Goal: Information Seeking & Learning: Learn about a topic

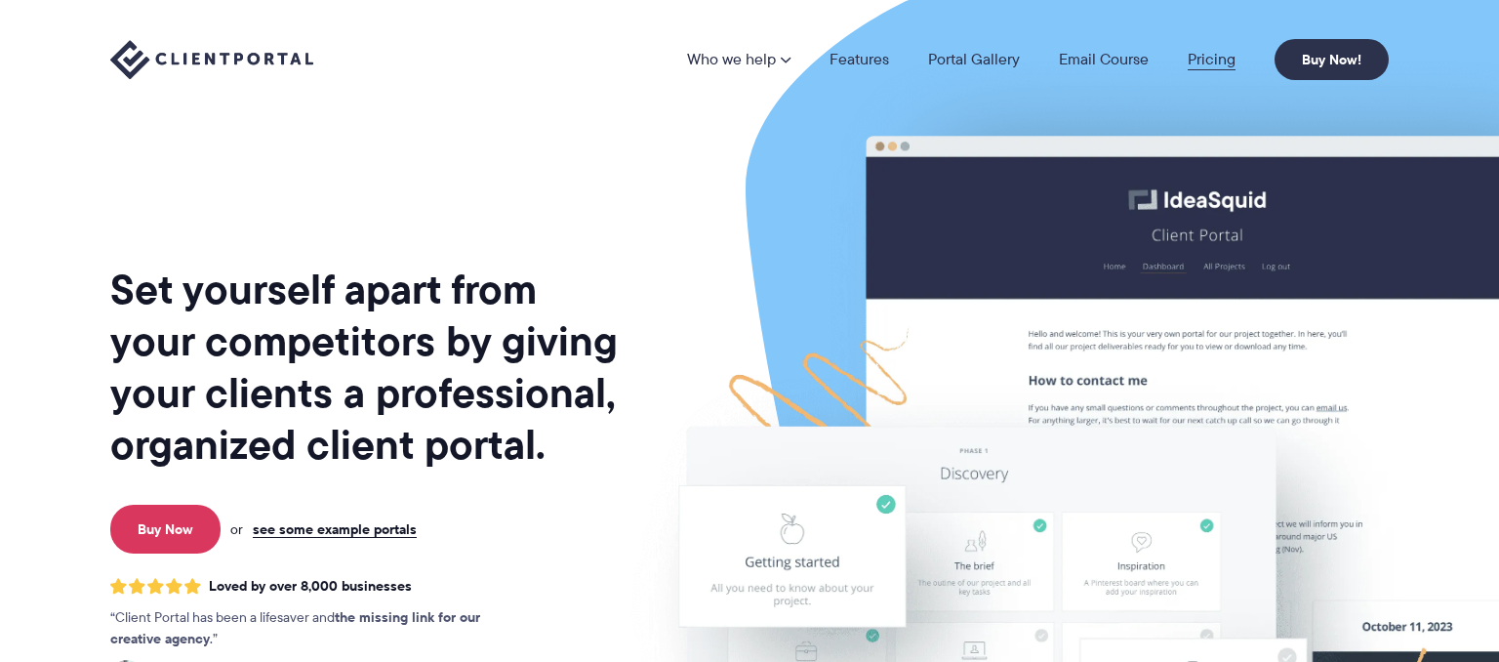
click at [1225, 58] on link "Pricing" at bounding box center [1212, 60] width 48 height 16
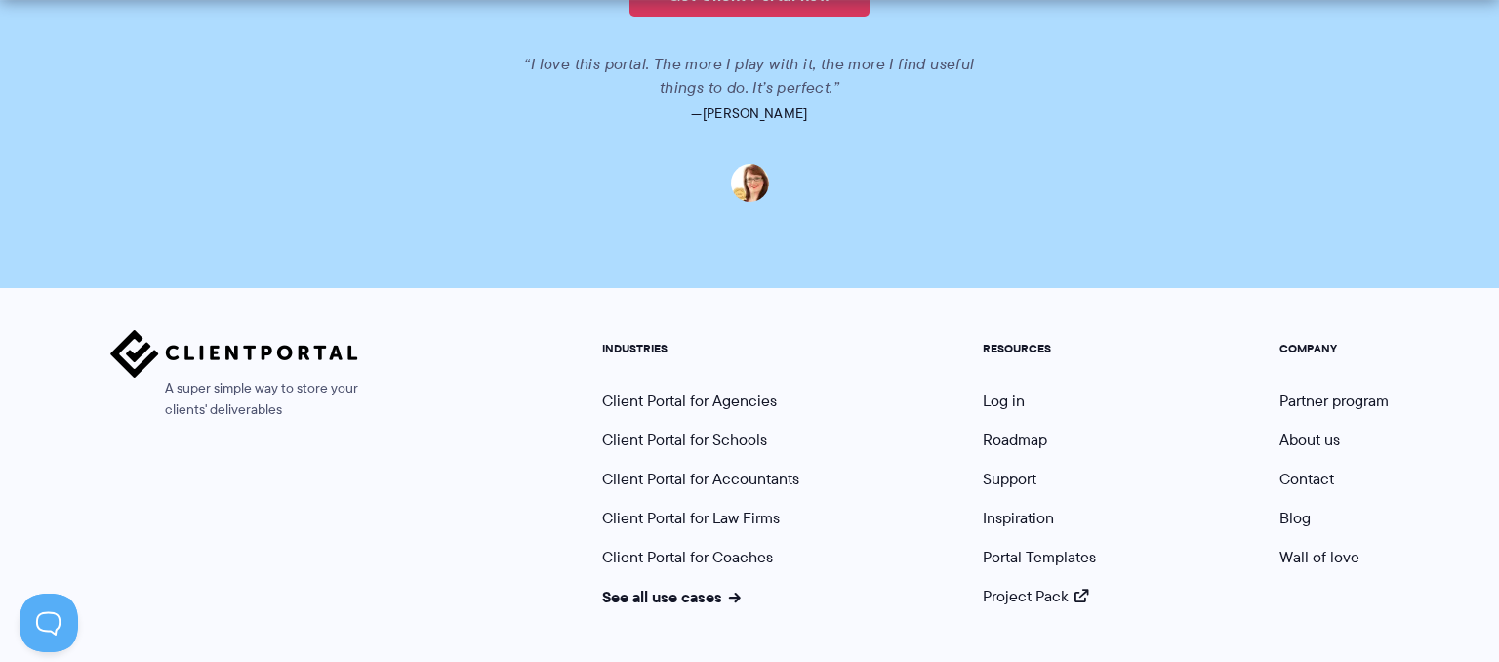
scroll to position [4995, 0]
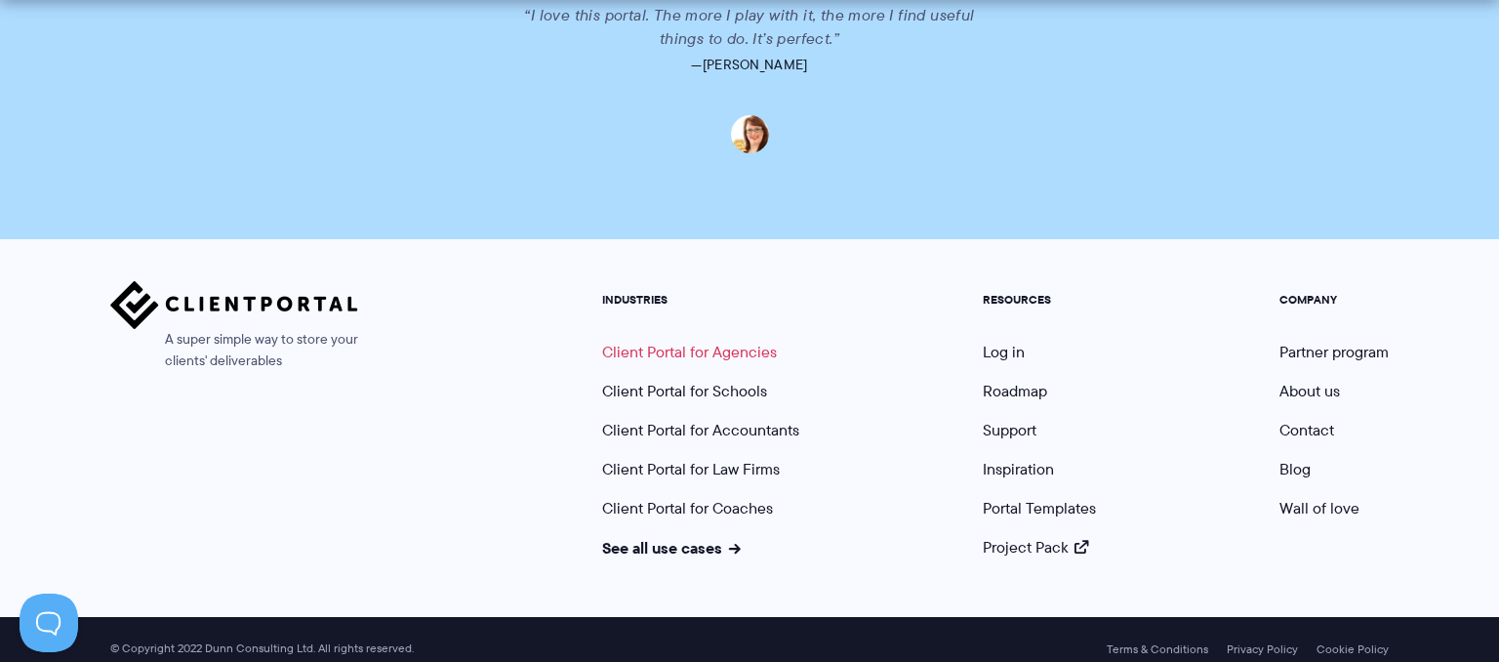
click at [751, 341] on link "Client Portal for Agencies" at bounding box center [689, 352] width 175 height 22
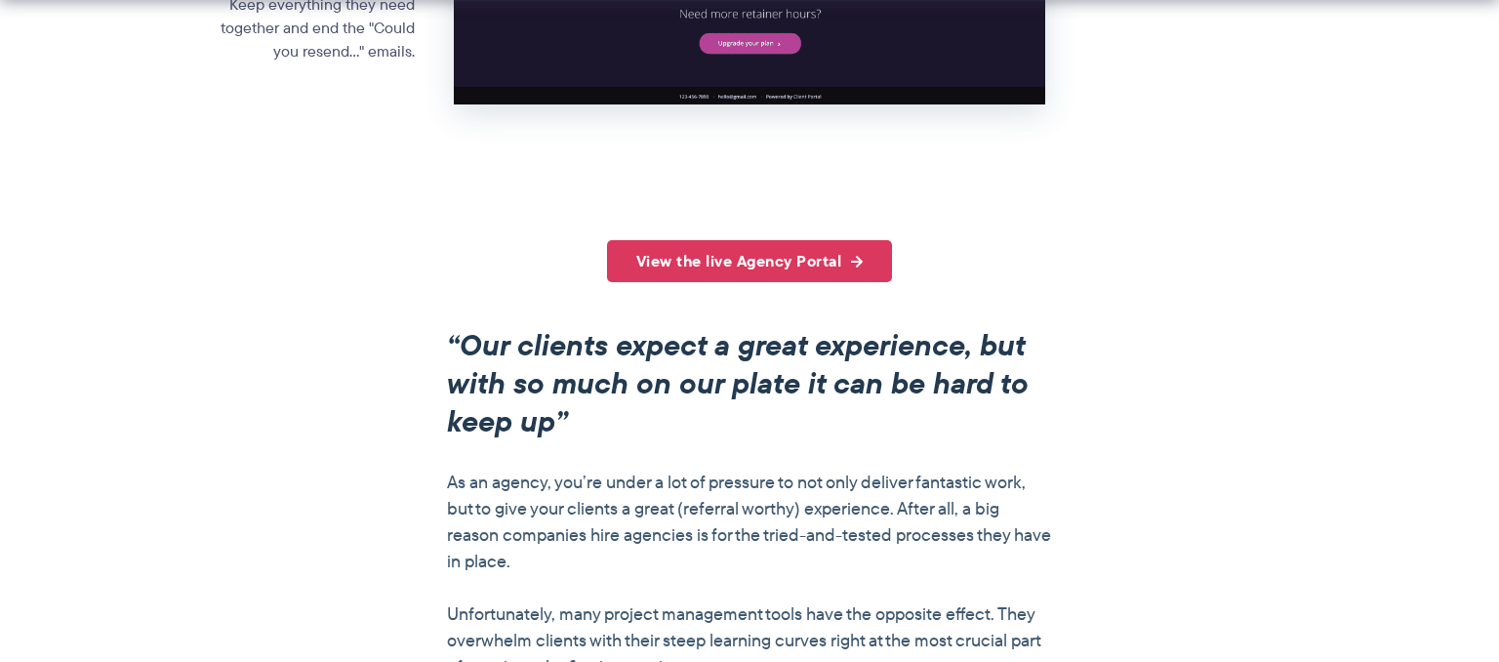
scroll to position [1546, 0]
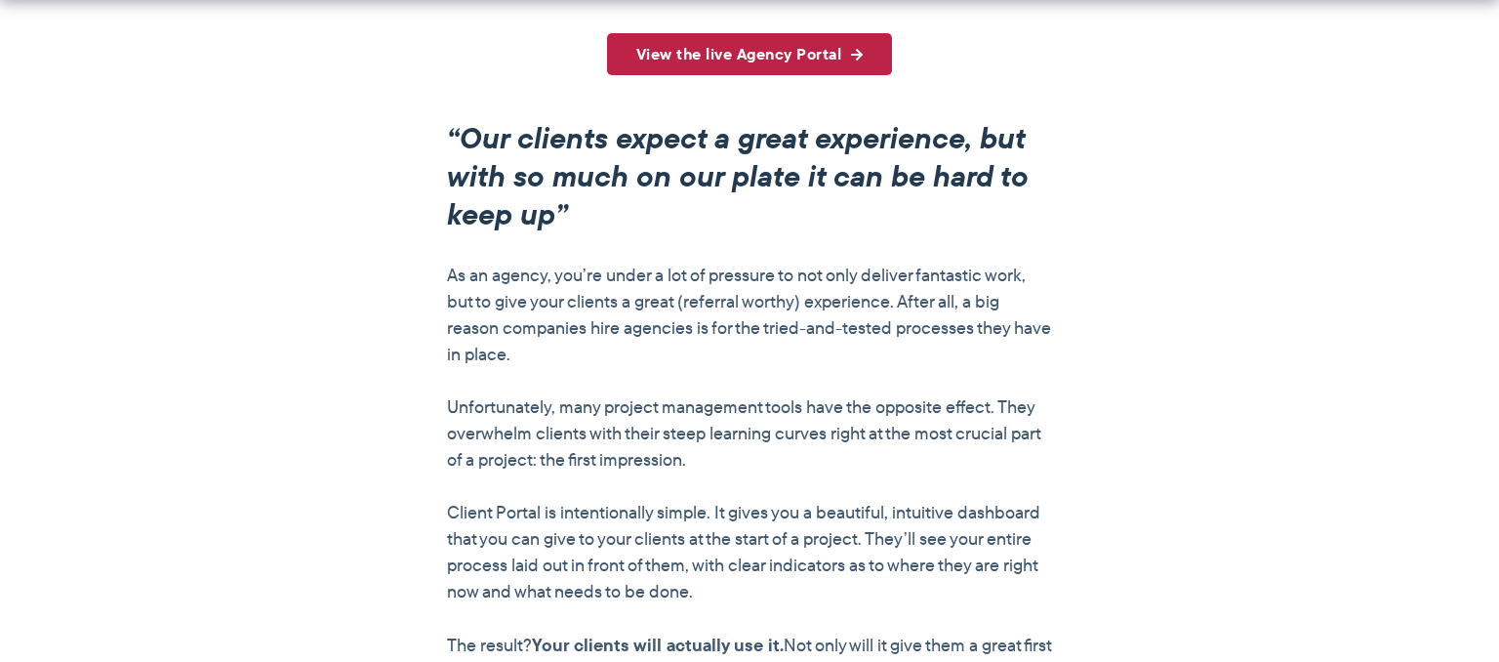
click at [742, 75] on link "View the live Agency Portal" at bounding box center [750, 54] width 286 height 42
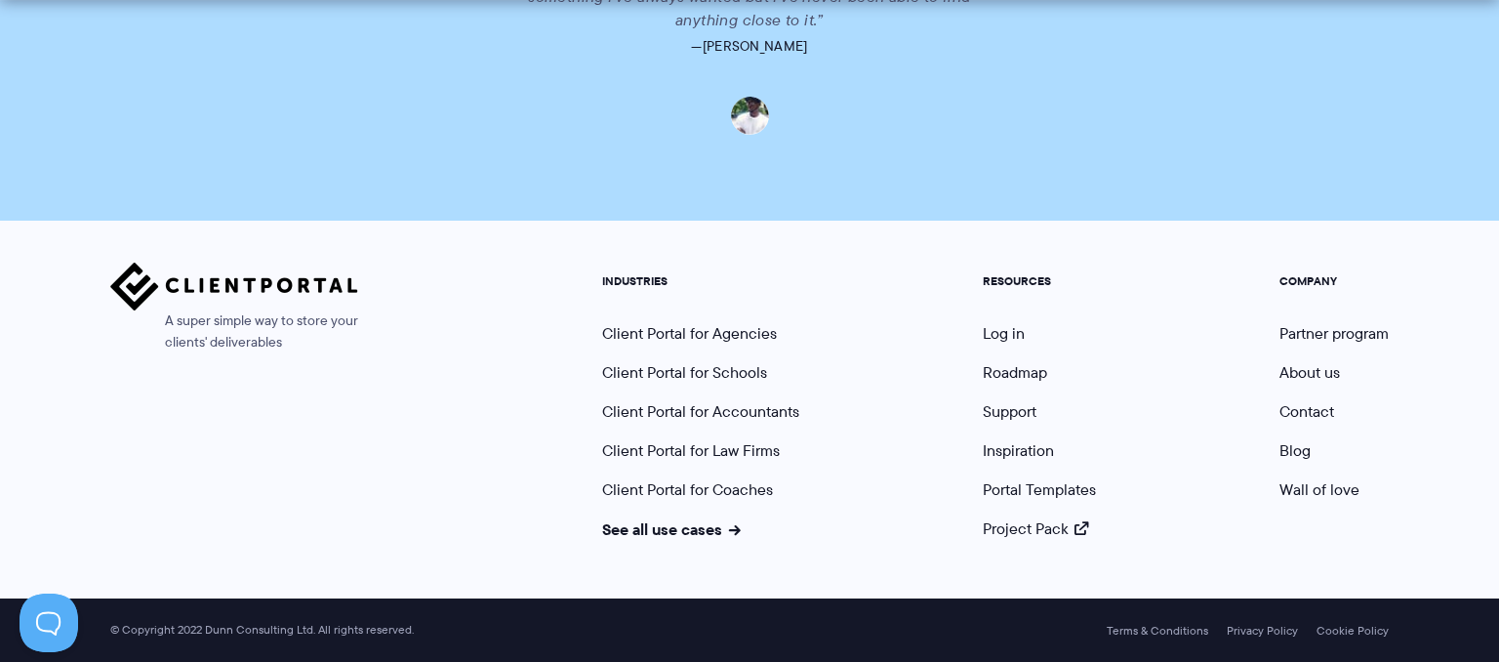
scroll to position [4760, 0]
click at [687, 531] on link "See all use cases" at bounding box center [671, 528] width 139 height 23
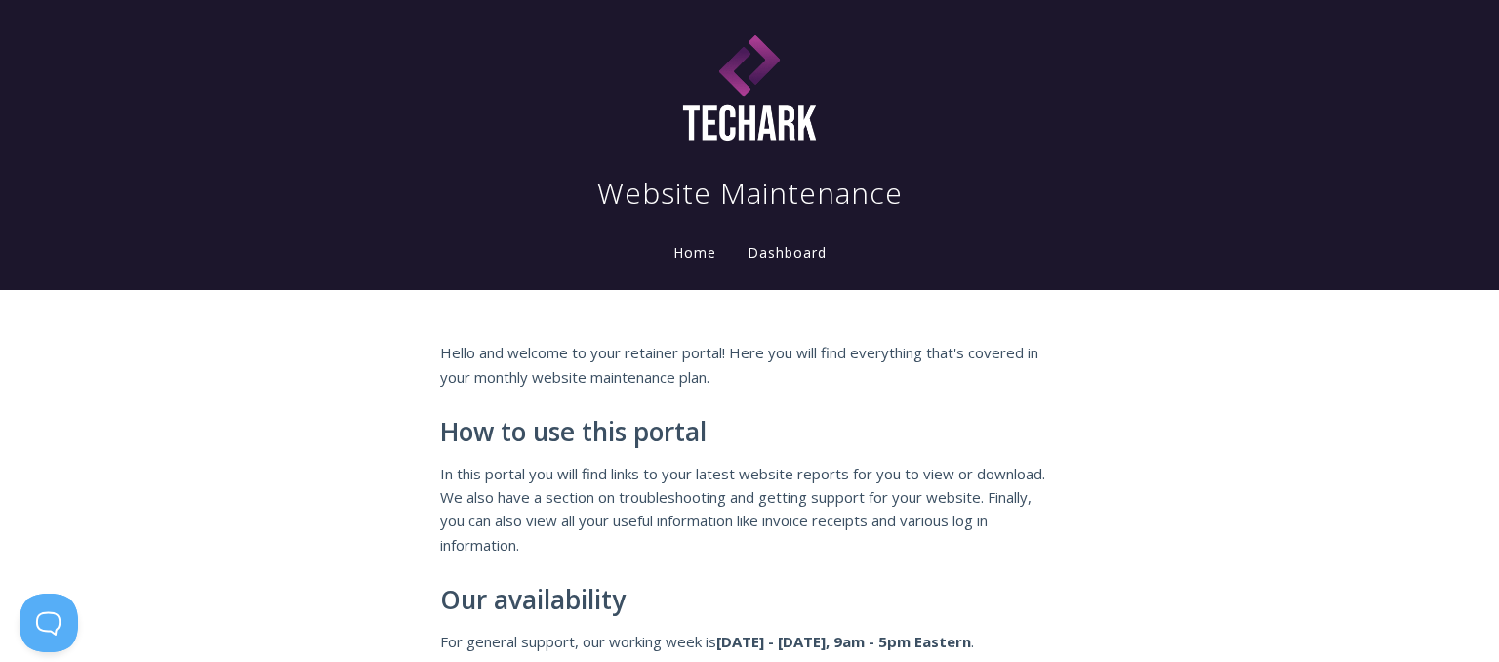
click at [783, 256] on link "Dashboard" at bounding box center [787, 253] width 87 height 21
